Goal: Information Seeking & Learning: Check status

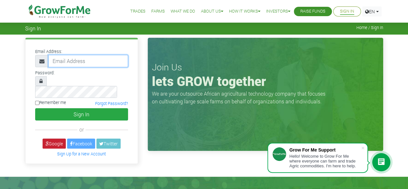
type input "50000"
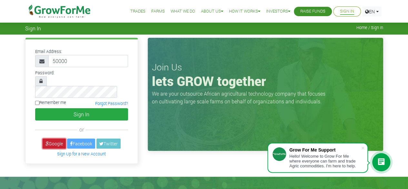
click at [50, 138] on link "Google" at bounding box center [54, 143] width 23 height 10
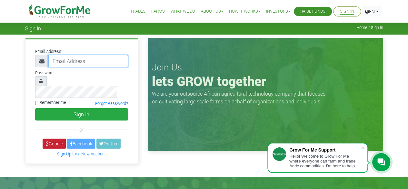
type input "50000"
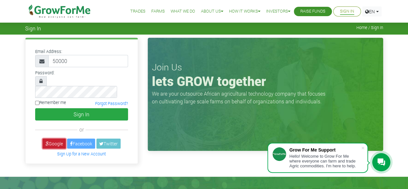
click at [55, 138] on link "Google" at bounding box center [54, 143] width 23 height 10
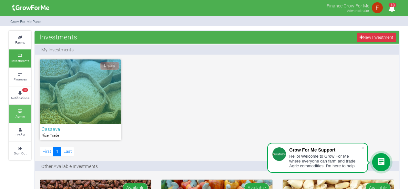
click at [23, 114] on small "Admin" at bounding box center [19, 116] width 9 height 5
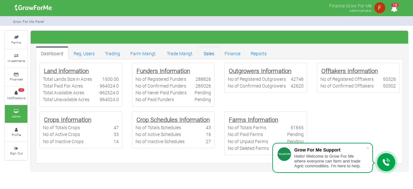
click at [202, 59] on link "Sales" at bounding box center [208, 52] width 21 height 13
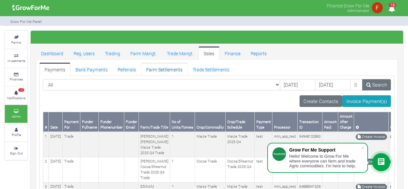
click at [161, 71] on link "Farm Settlements" at bounding box center [164, 69] width 46 height 13
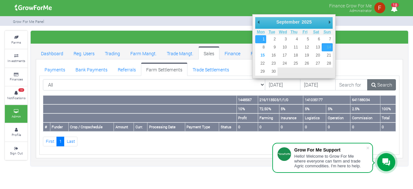
type input "[DATE]"
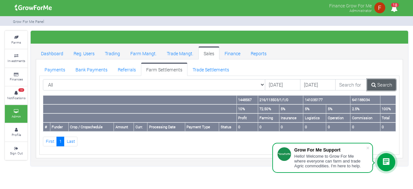
click at [372, 84] on icon at bounding box center [373, 84] width 5 height 5
click at [204, 68] on link "Trade Settlements" at bounding box center [211, 69] width 47 height 13
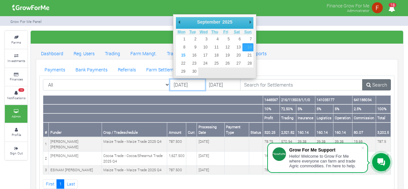
click at [184, 88] on input "[DATE]" at bounding box center [188, 85] width 36 height 12
type input "[DATE]"
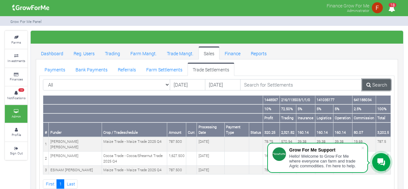
click at [371, 86] on link "Search" at bounding box center [376, 85] width 29 height 12
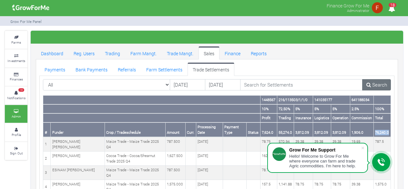
drag, startPoint x: 374, startPoint y: 130, endPoint x: 390, endPoint y: 131, distance: 15.8
click at [390, 131] on th "76,240.0" at bounding box center [381, 129] width 17 height 15
copy th "76,240.0"
